Goal: Task Accomplishment & Management: Complete application form

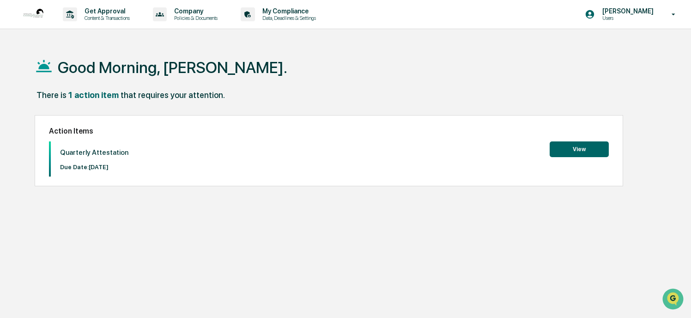
click at [564, 149] on button "View" at bounding box center [579, 149] width 59 height 16
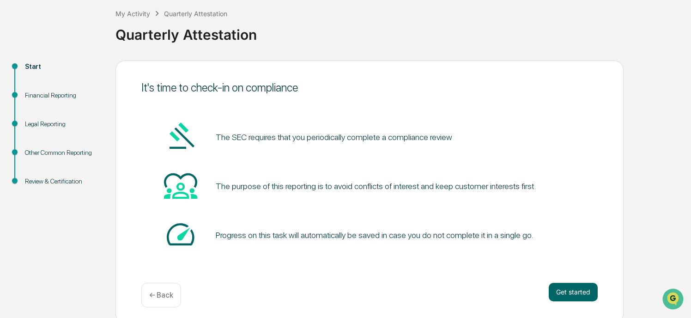
scroll to position [54, 0]
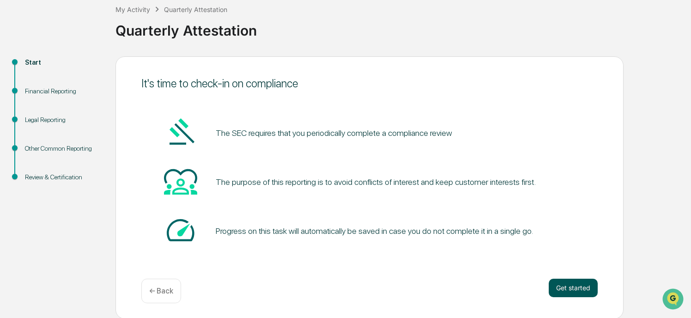
click at [574, 289] on button "Get started" at bounding box center [573, 288] width 49 height 18
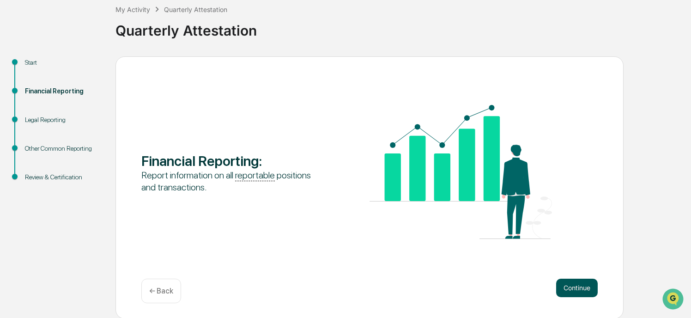
click at [571, 286] on button "Continue" at bounding box center [577, 288] width 42 height 18
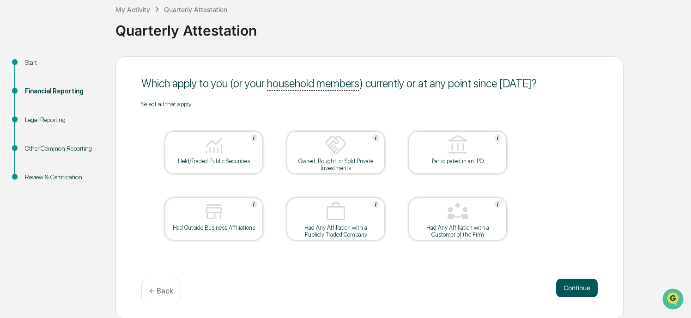
click at [579, 283] on button "Continue" at bounding box center [577, 288] width 42 height 18
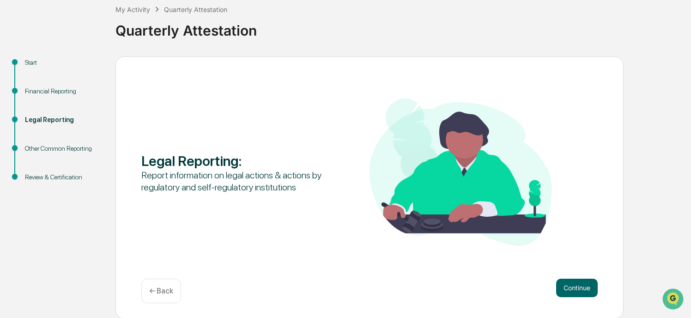
click at [579, 283] on button "Continue" at bounding box center [577, 288] width 42 height 18
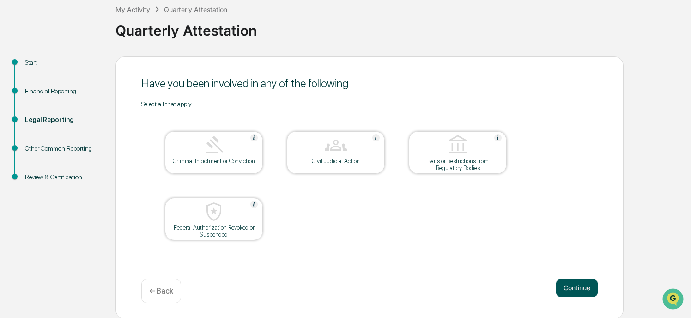
click at [577, 286] on button "Continue" at bounding box center [577, 288] width 42 height 18
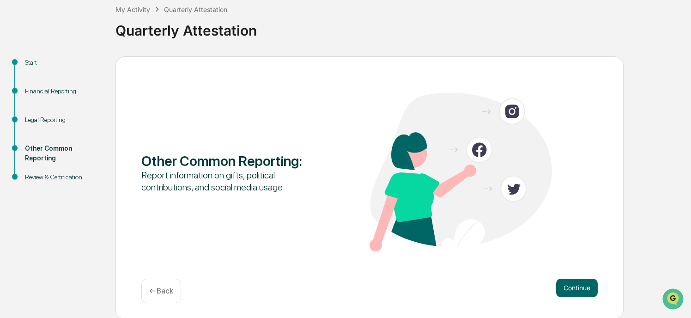
click at [577, 286] on button "Continue" at bounding box center [577, 288] width 42 height 18
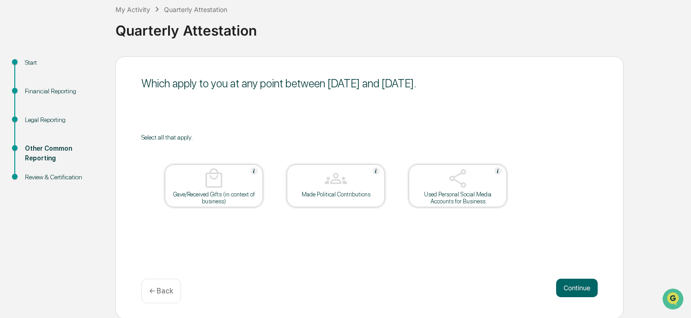
click at [577, 286] on button "Continue" at bounding box center [577, 288] width 42 height 18
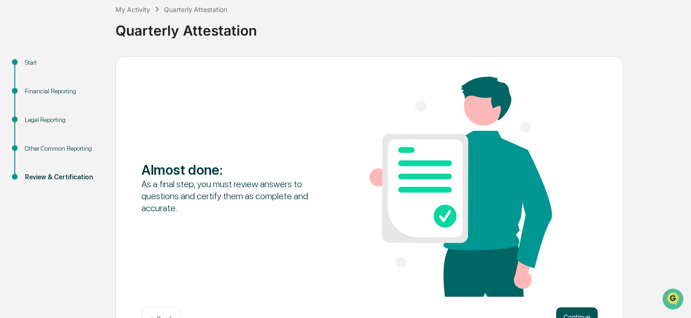
click at [572, 311] on button "Continue" at bounding box center [577, 316] width 42 height 18
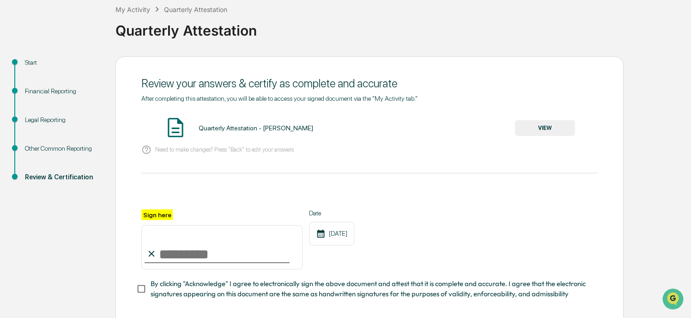
click at [546, 127] on button "VIEW" at bounding box center [545, 128] width 60 height 16
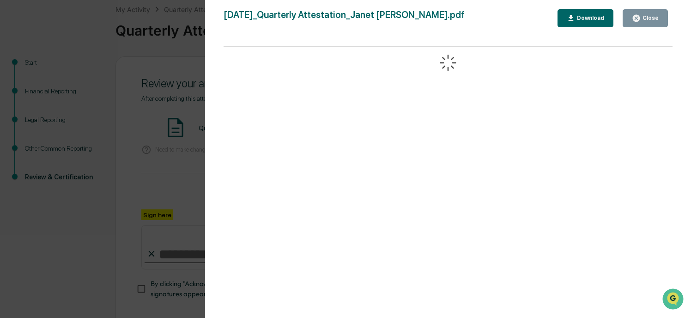
click at [643, 16] on div "Close" at bounding box center [650, 18] width 18 height 6
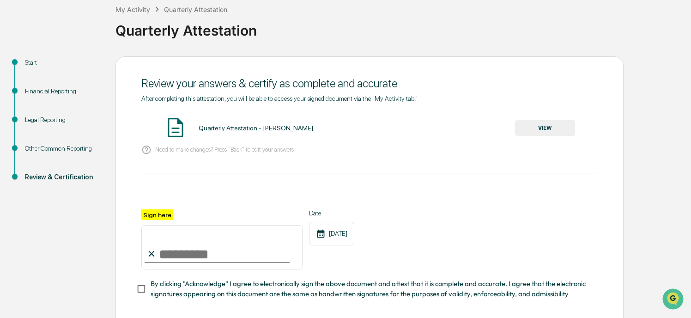
click at [157, 217] on label "Sign here" at bounding box center [156, 214] width 31 height 11
click at [157, 225] on input "Sign here" at bounding box center [221, 247] width 161 height 44
type input "*"
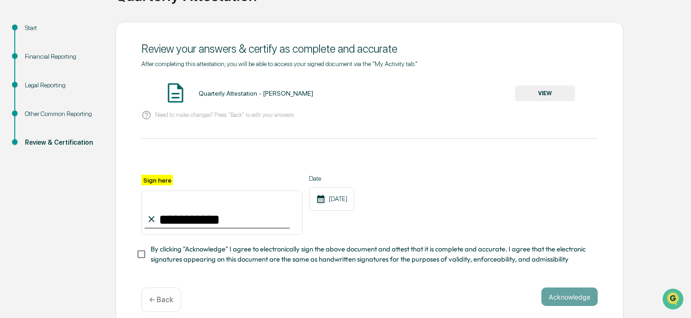
scroll to position [89, 0]
type input "**********"
click at [562, 299] on button "Acknowledge" at bounding box center [570, 296] width 56 height 18
